Goal: Information Seeking & Learning: Learn about a topic

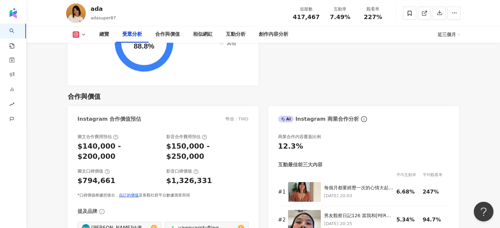
scroll to position [888, 0]
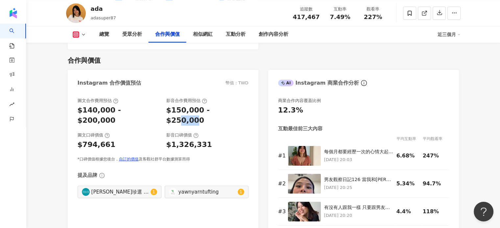
drag, startPoint x: 218, startPoint y: 102, endPoint x: 232, endPoint y: 104, distance: 14.2
click at [232, 106] on div "$150,000 - $250,000" at bounding box center [207, 116] width 82 height 20
drag, startPoint x: 210, startPoint y: 130, endPoint x: 159, endPoint y: 121, distance: 51.8
click at [159, 132] on div "圖文口碑價值 $794,661 影音口碑價值 $1,326,331" at bounding box center [163, 141] width 171 height 18
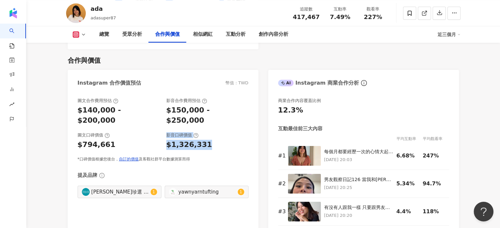
click at [159, 140] on div "$794,661" at bounding box center [119, 145] width 82 height 10
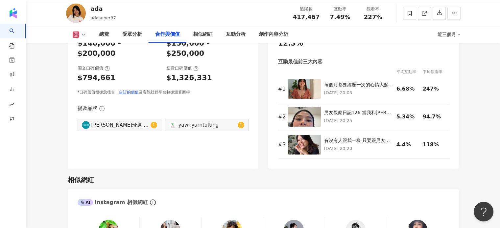
scroll to position [953, 0]
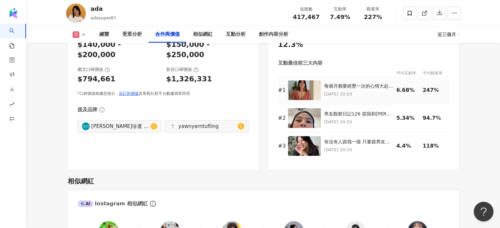
click at [345, 83] on div "每個月都要經歷一次的心情大起伏✨ [DATE]才大哭了一場😆" at bounding box center [358, 86] width 69 height 7
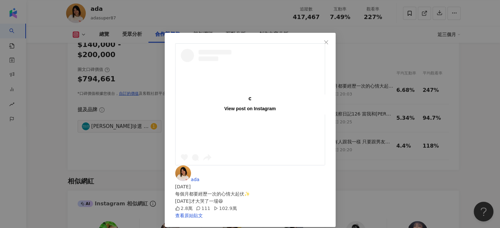
click at [426, 92] on div "View post on Instagram ada [DATE] 每個月都要經歷一次的心情大起伏✨ [DATE]才大哭了一場😆 2.8萬 111 102.9…" at bounding box center [250, 114] width 500 height 228
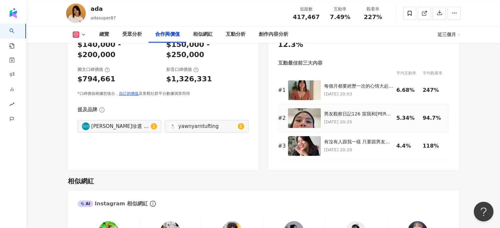
click at [391, 119] on p "[DATE] 20:25" at bounding box center [358, 122] width 69 height 7
